Goal: Task Accomplishment & Management: Complete application form

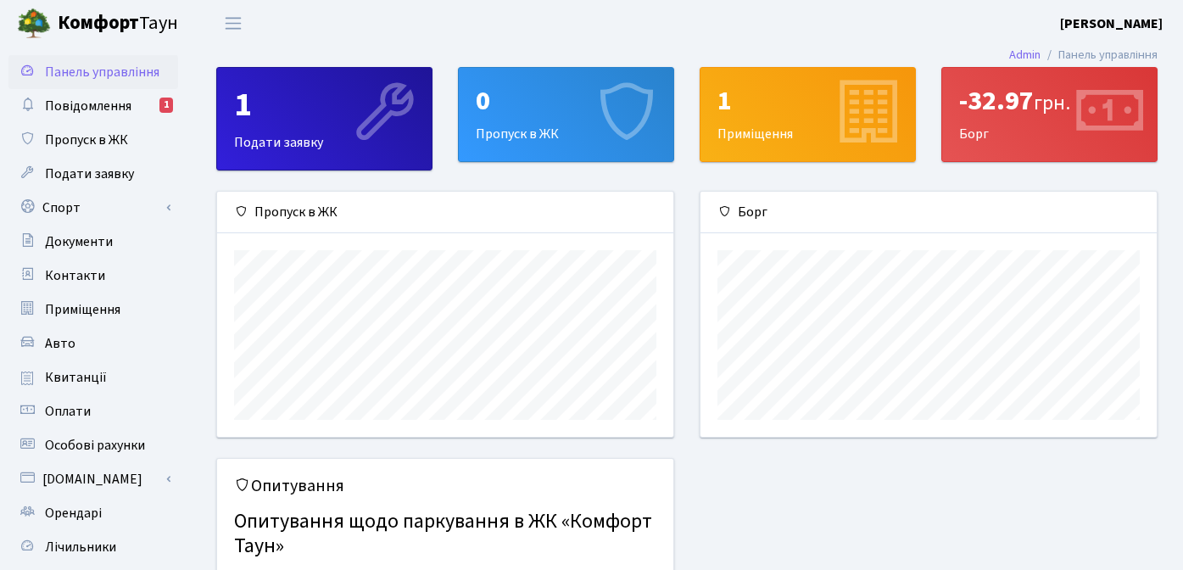
scroll to position [245, 456]
click at [91, 175] on span "Подати заявку" at bounding box center [89, 173] width 89 height 19
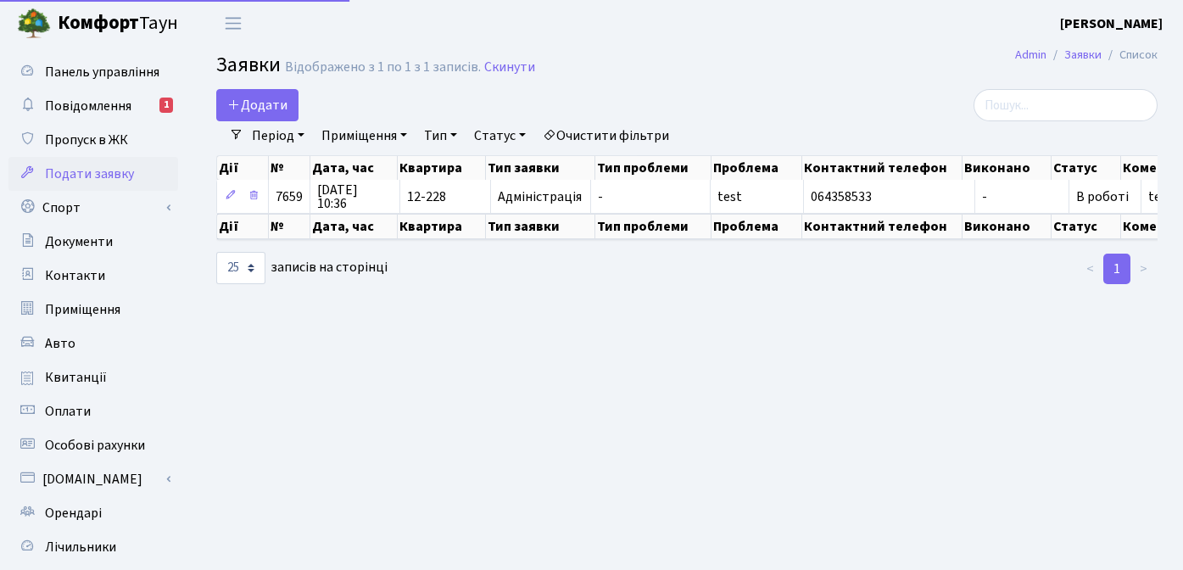
select select "25"
click at [683, 362] on main "Admin Заявки Список Заявки Відображено з 1 по 1 з 1 записів. Скинути Додати Філ…" at bounding box center [687, 384] width 992 height 674
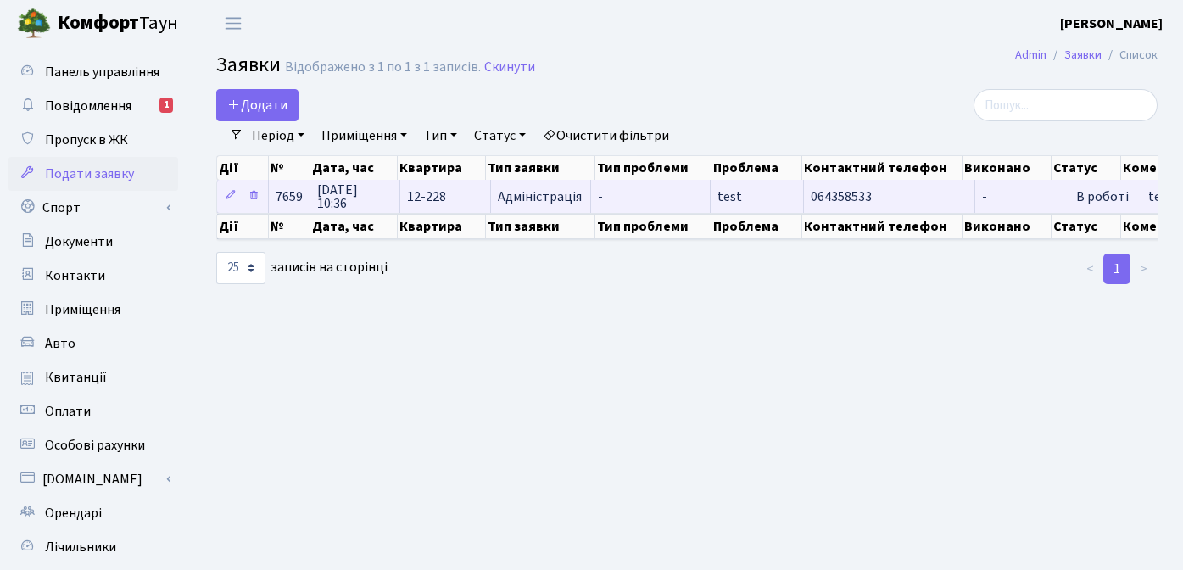
click at [522, 198] on span "Адміністрація" at bounding box center [541, 197] width 86 height 14
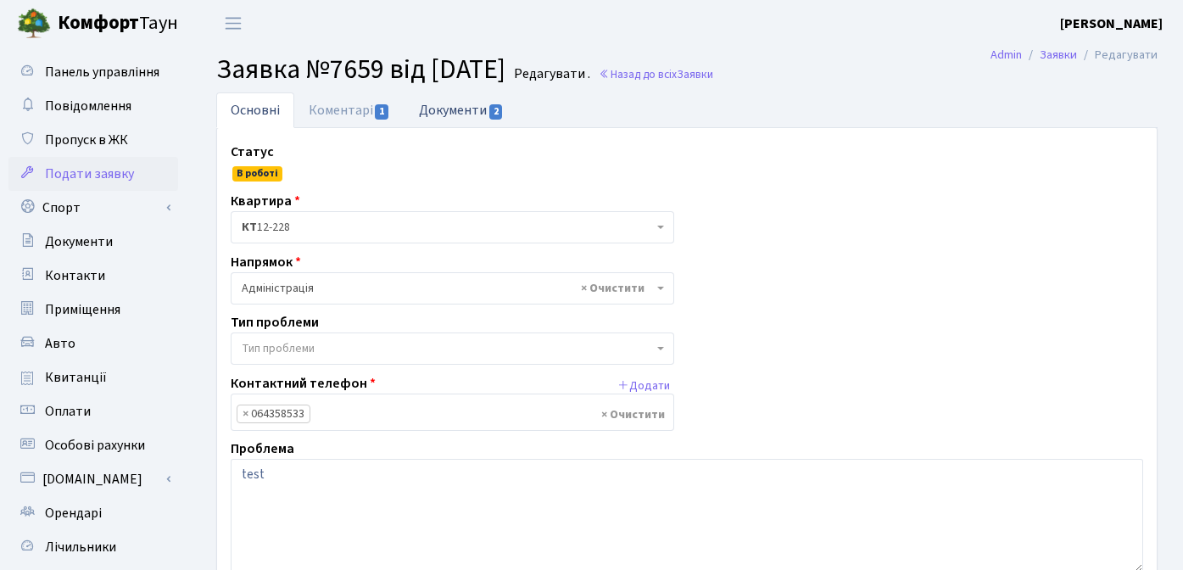
click at [461, 110] on link "Документи 2" at bounding box center [461, 109] width 114 height 35
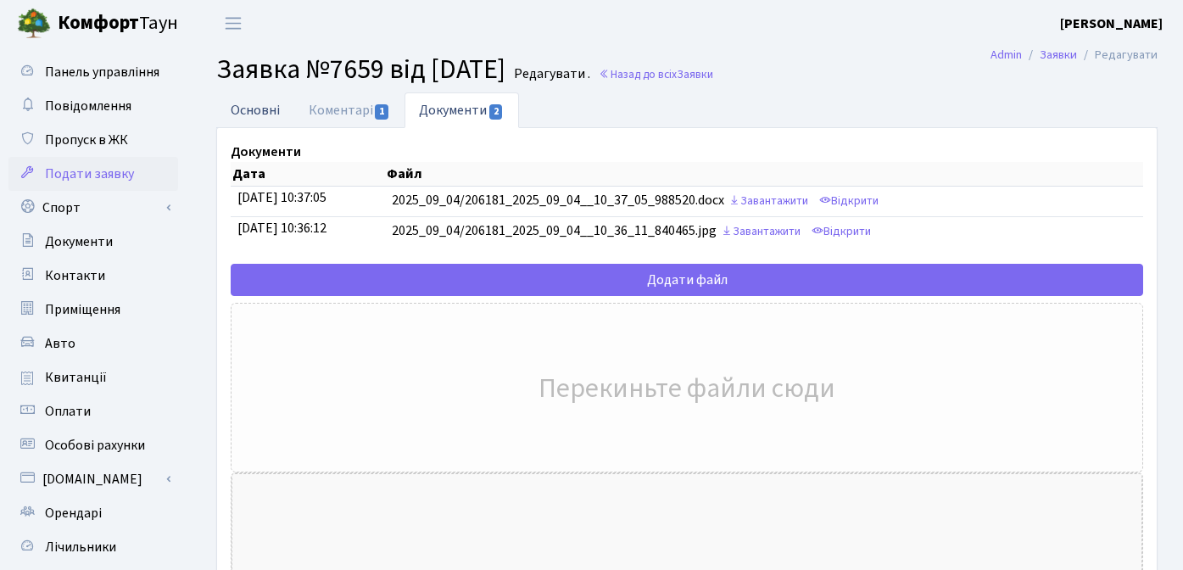
click at [250, 114] on link "Основні" at bounding box center [255, 109] width 78 height 35
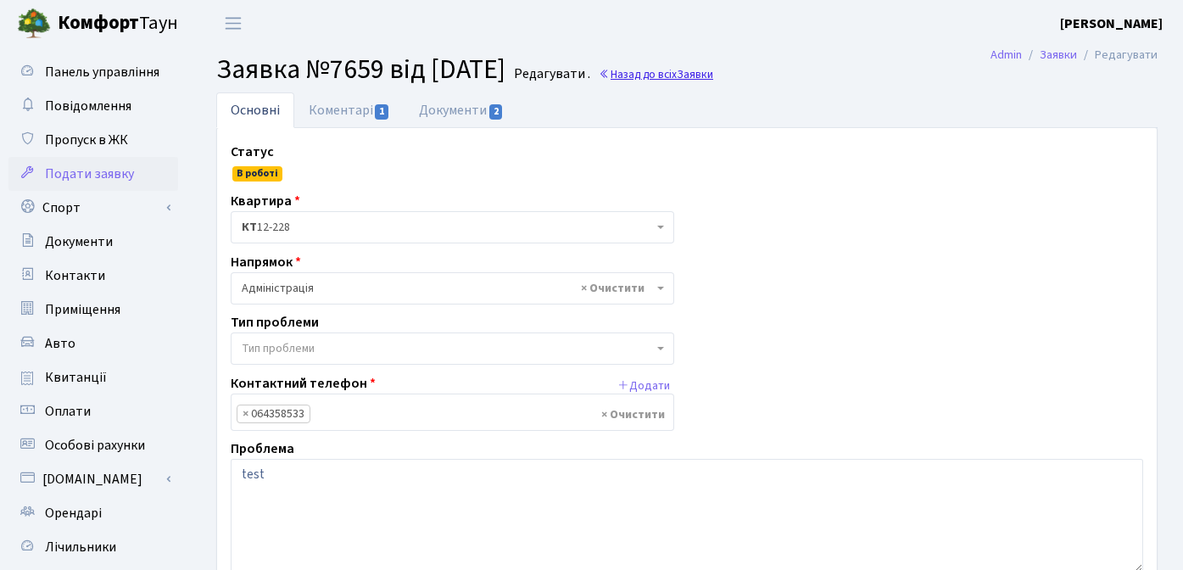
click at [713, 71] on span "Заявки" at bounding box center [695, 74] width 36 height 16
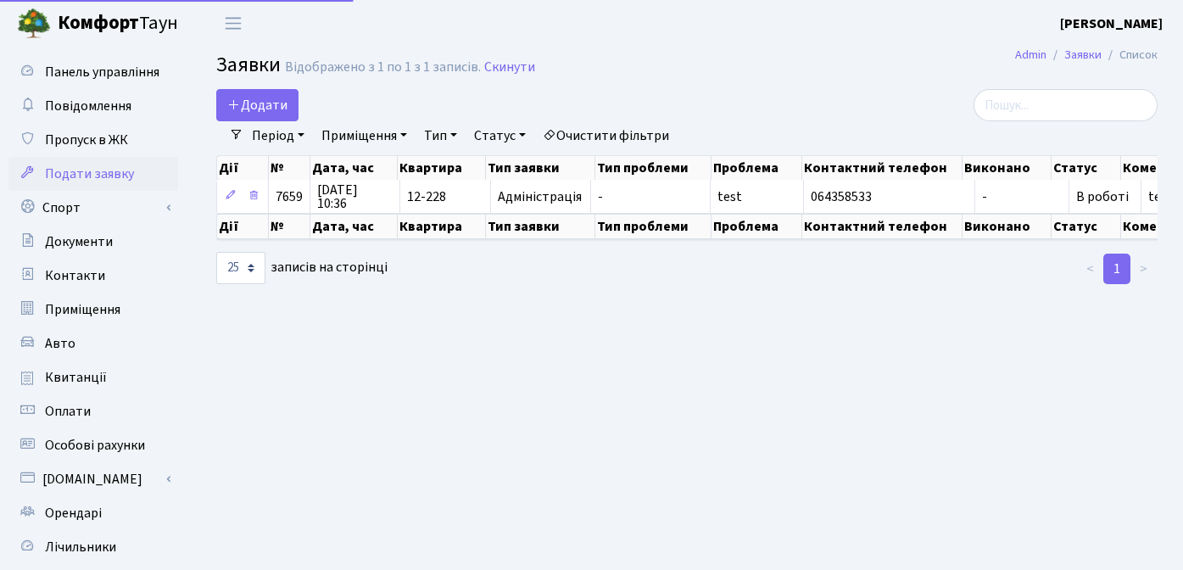
select select "25"
click at [632, 346] on main "Admin Заявки Список Заявки Відображено з 1 по 1 з 1 записів. Скинути Додати Філ…" at bounding box center [687, 384] width 992 height 674
click at [1106, 21] on b "[PERSON_NAME]" at bounding box center [1111, 23] width 103 height 19
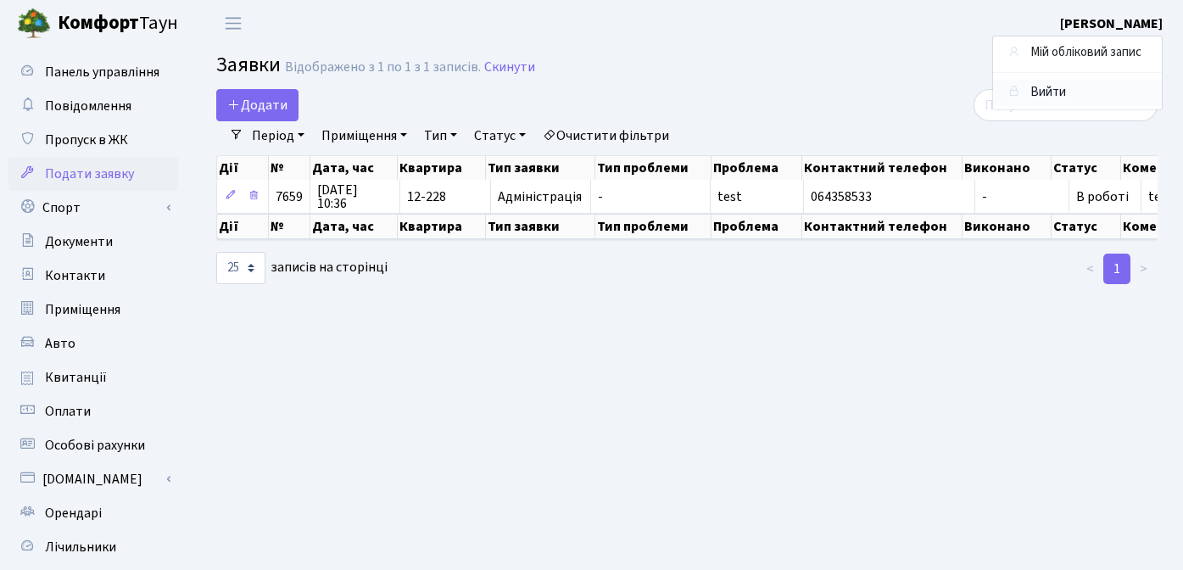
click at [1051, 90] on link "Вийти" at bounding box center [1077, 93] width 169 height 26
